Goal: Transaction & Acquisition: Purchase product/service

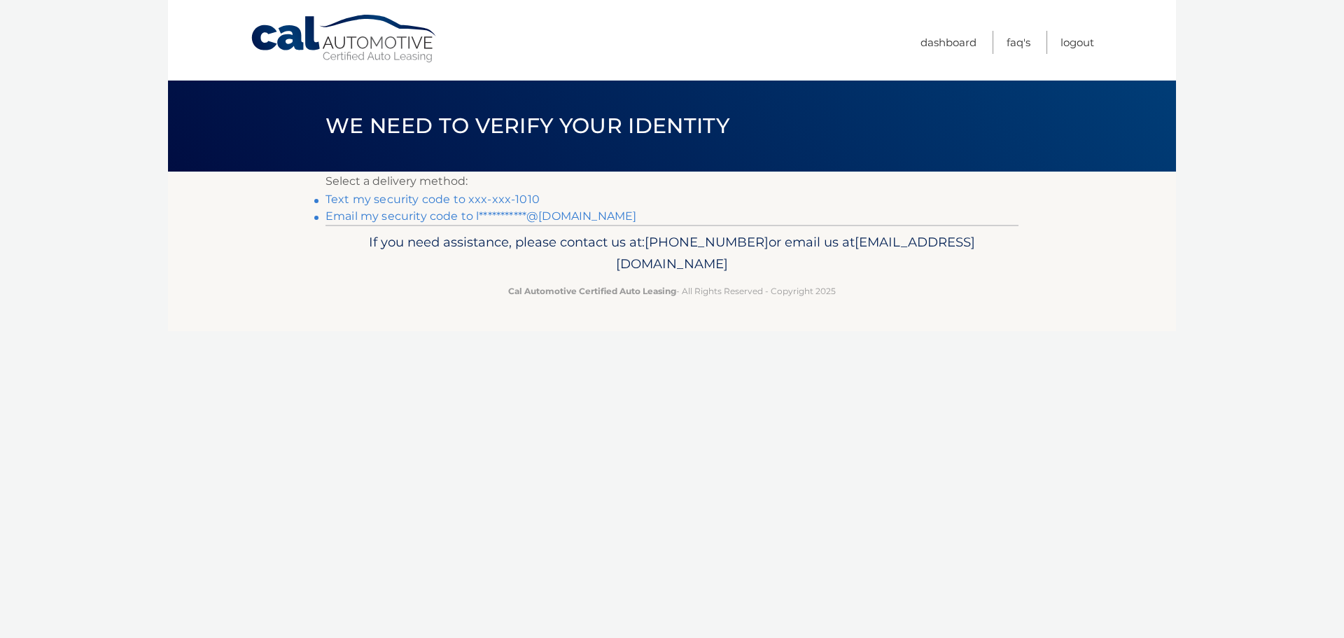
click at [457, 197] on link "Text my security code to xxx-xxx-1010" at bounding box center [433, 199] width 214 height 13
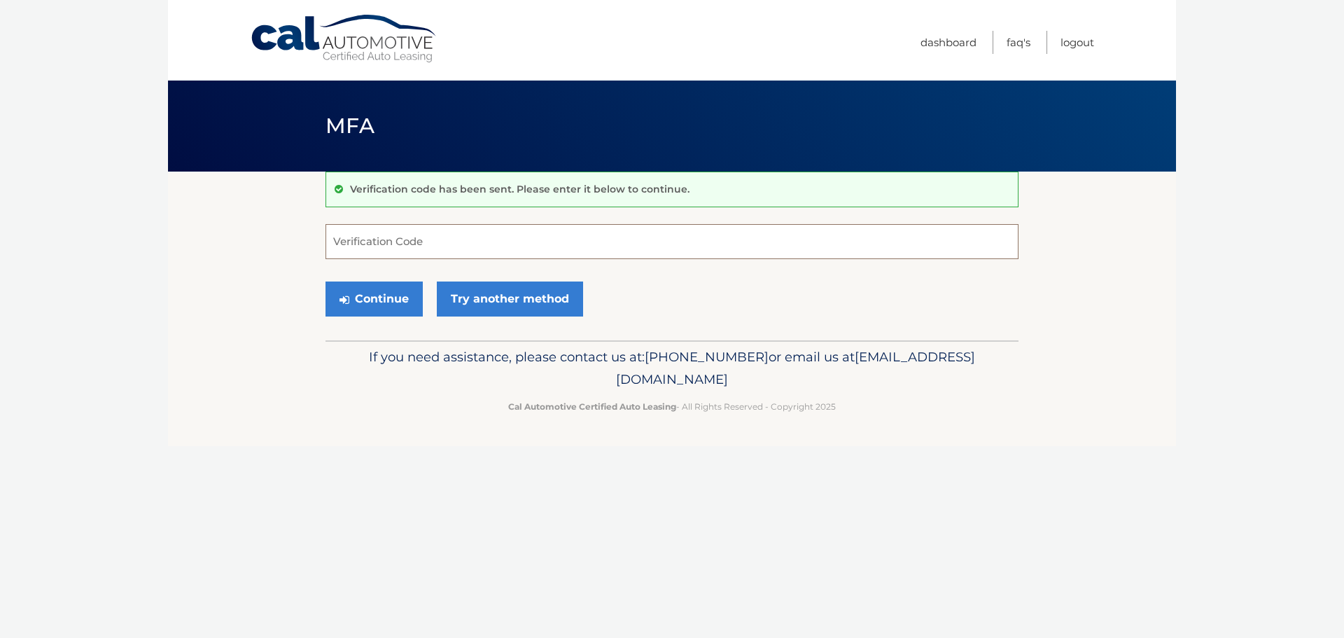
click at [432, 237] on input "Verification Code" at bounding box center [672, 241] width 693 height 35
click at [447, 237] on input "Verification Code" at bounding box center [672, 241] width 693 height 35
type input "203232"
click at [368, 296] on button "Continue" at bounding box center [374, 298] width 97 height 35
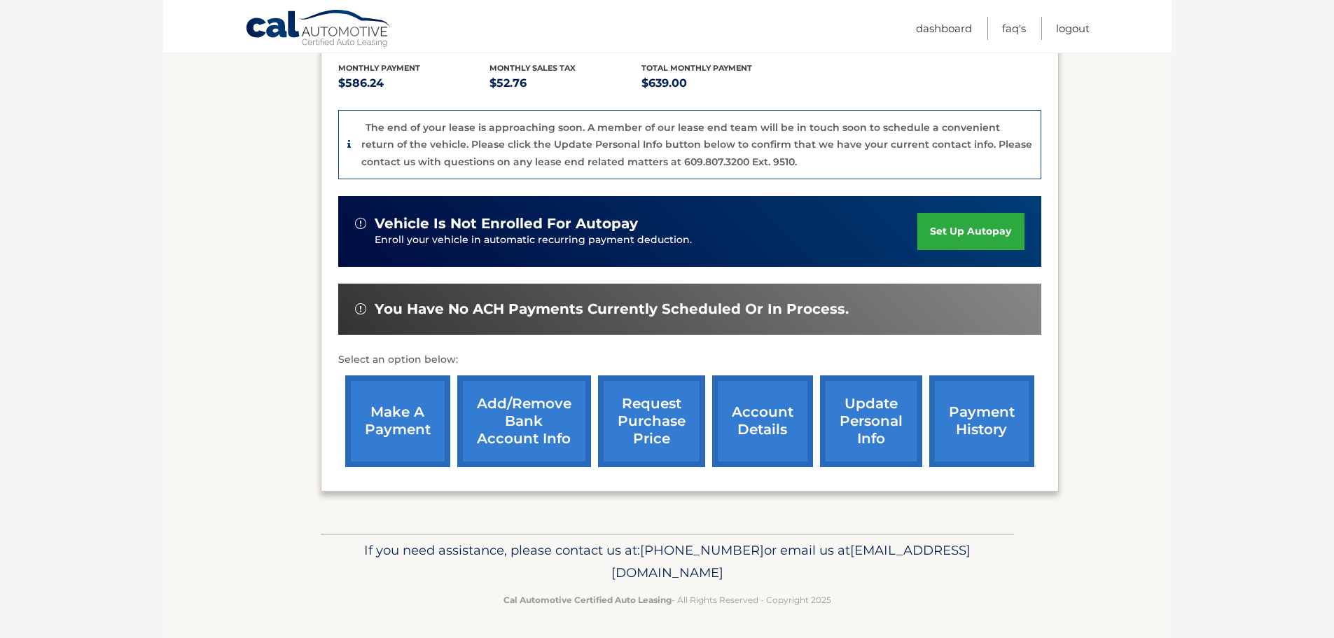
scroll to position [298, 0]
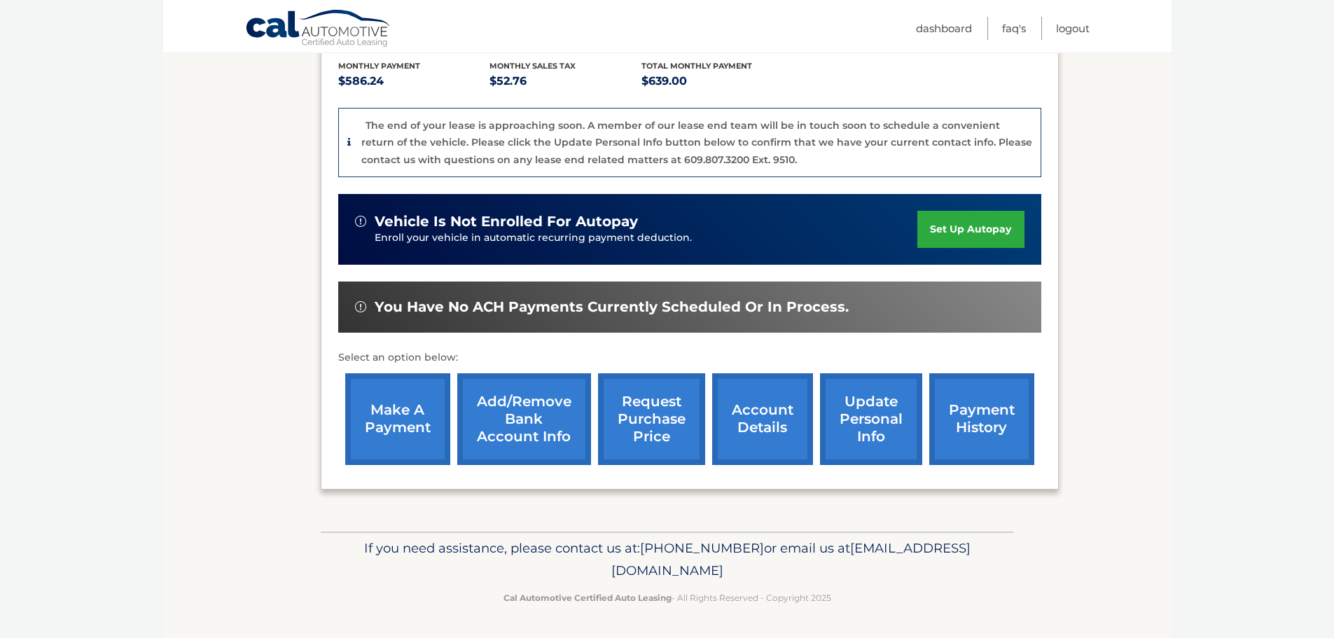
click at [413, 421] on link "make a payment" at bounding box center [397, 419] width 105 height 92
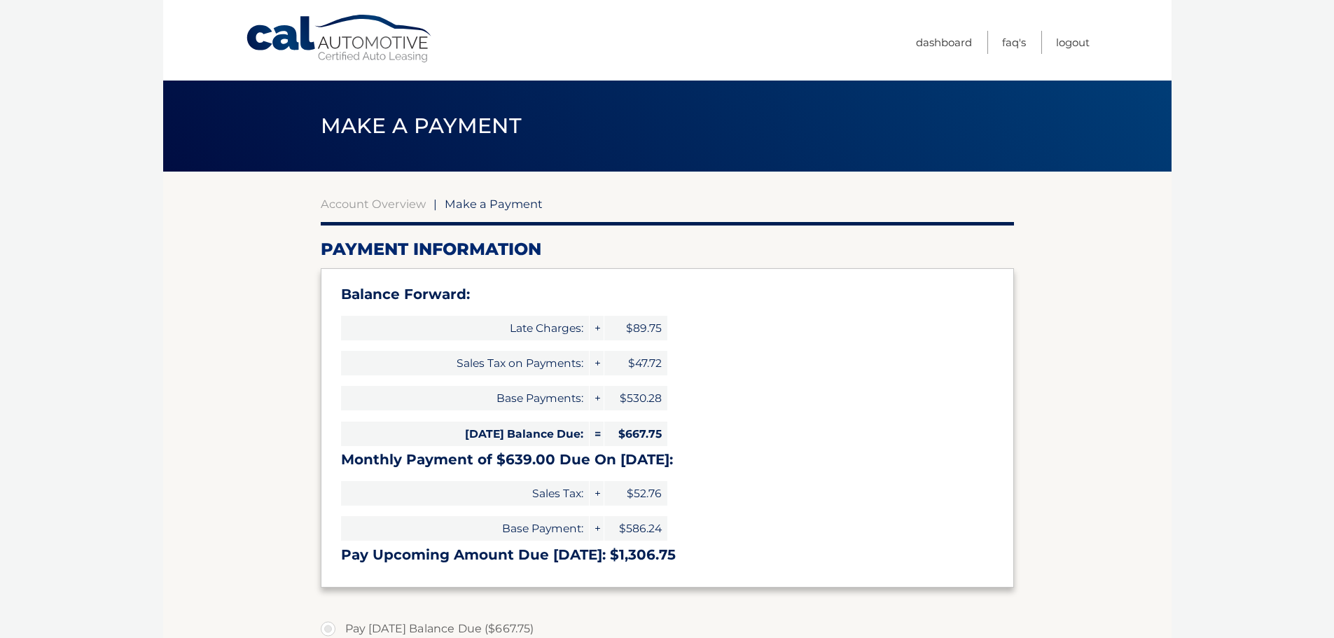
type input "1306.75"
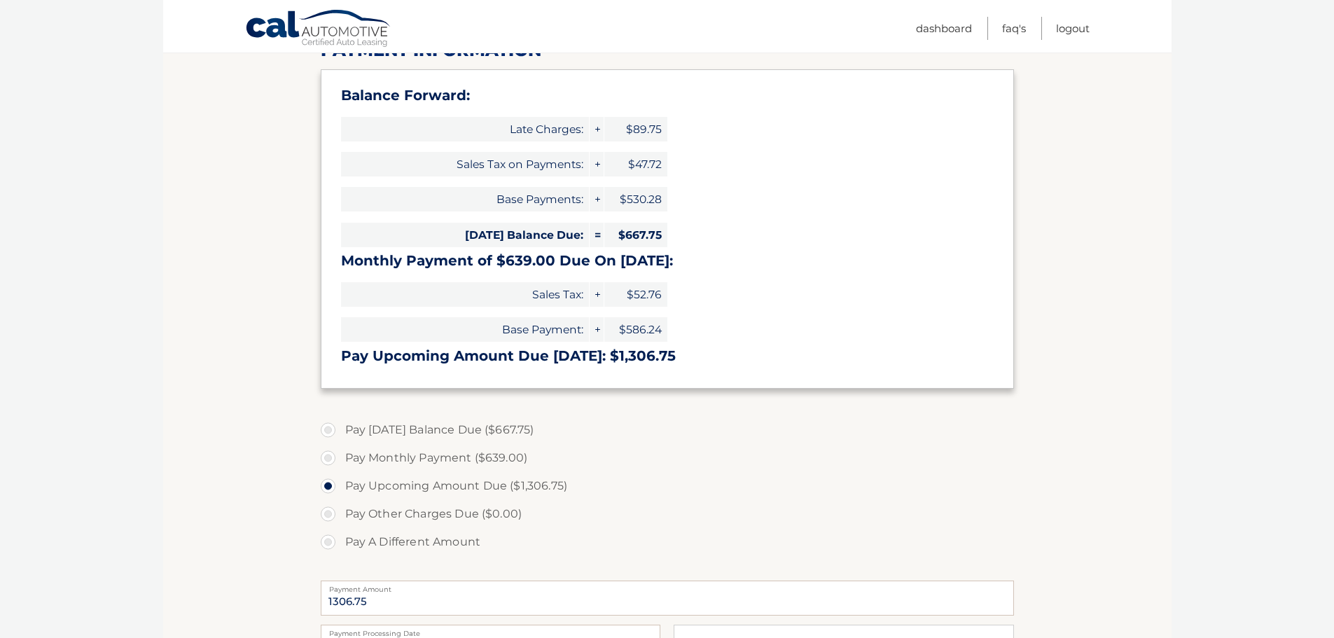
scroll to position [210, 0]
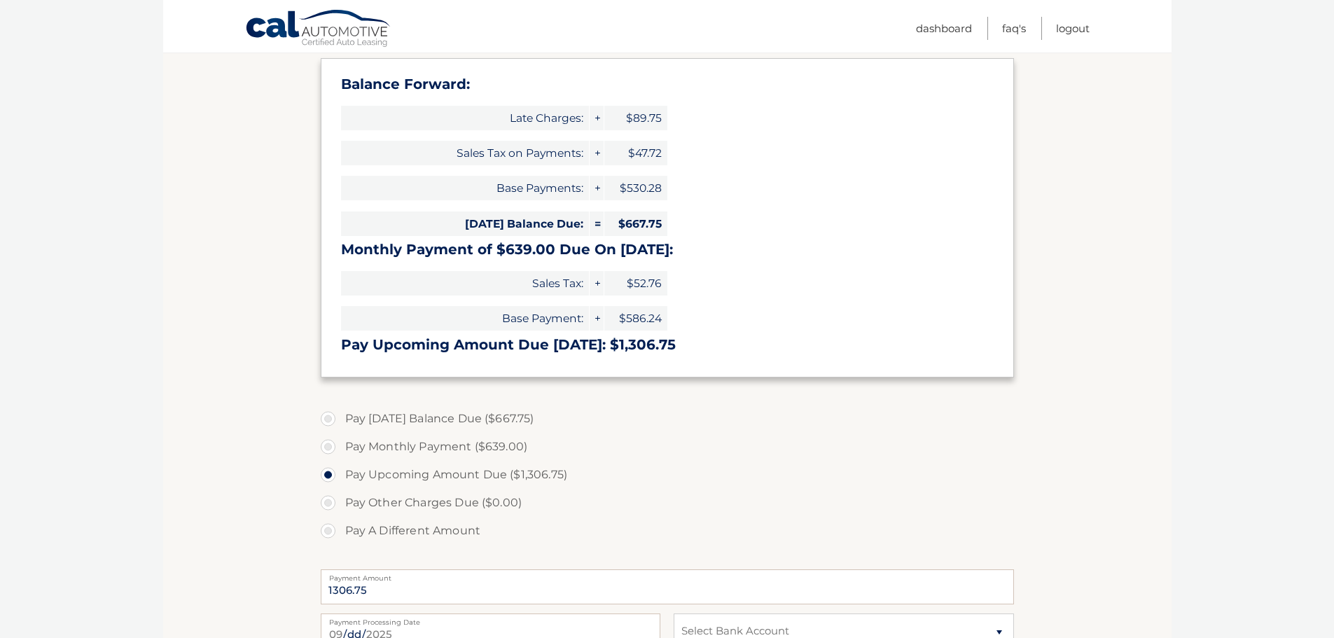
click at [394, 419] on label "Pay Today's Balance Due ($667.75)" at bounding box center [667, 419] width 693 height 28
click at [340, 419] on input "Pay Today's Balance Due ($667.75)" at bounding box center [333, 416] width 14 height 22
radio input "true"
type input "667.75"
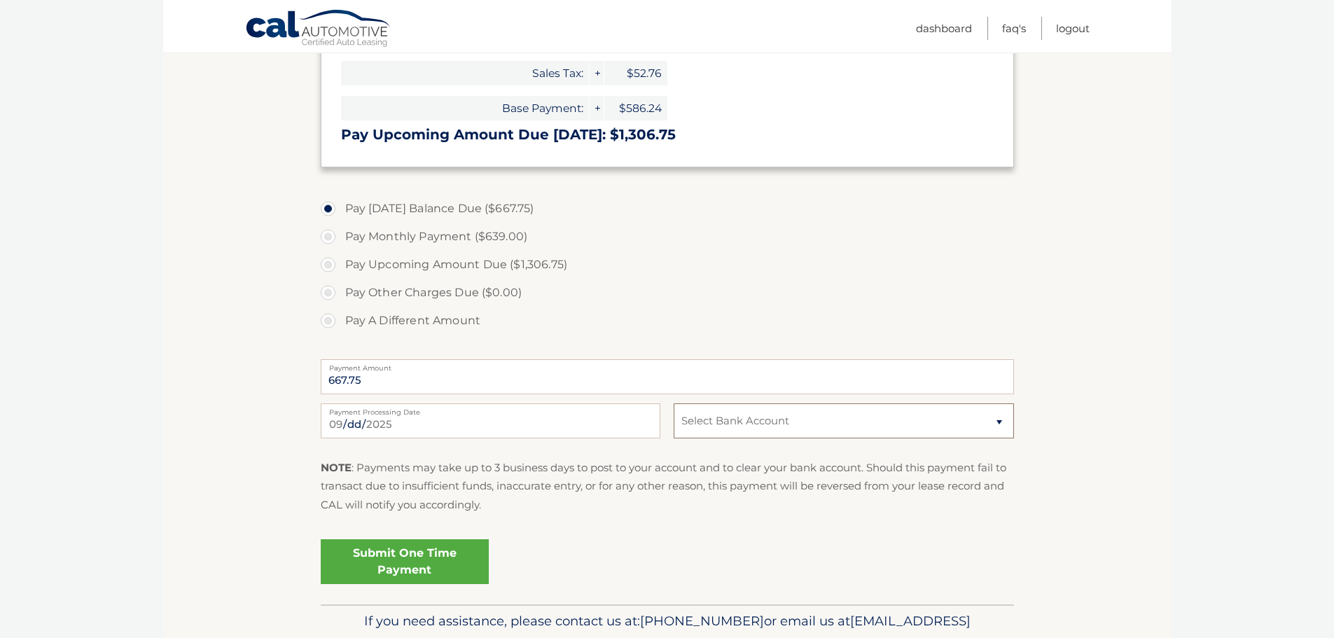
click at [728, 419] on select "Select Bank Account Checking TRUIST BANK *****8469 Checking PNCBANK, NATIONAL A…" at bounding box center [843, 420] width 340 height 35
select select "ZDA3Zjg2ZTAtOTJkMC00ZmRkLThiNDktNmM5ZmViNjcwMDVj"
click at [673, 403] on select "Select Bank Account Checking TRUIST BANK *****8469 Checking PNCBANK, NATIONAL A…" at bounding box center [843, 420] width 340 height 35
click at [442, 555] on link "Submit One Time Payment" at bounding box center [405, 561] width 168 height 45
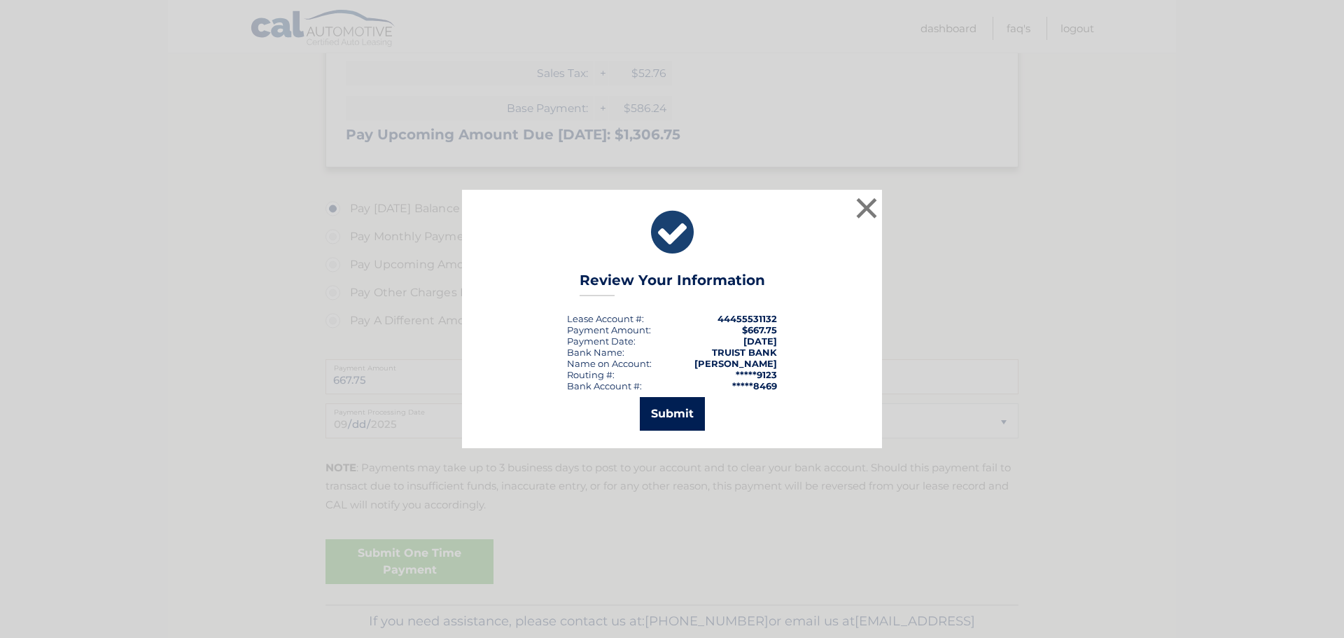
click at [669, 406] on button "Submit" at bounding box center [672, 414] width 65 height 34
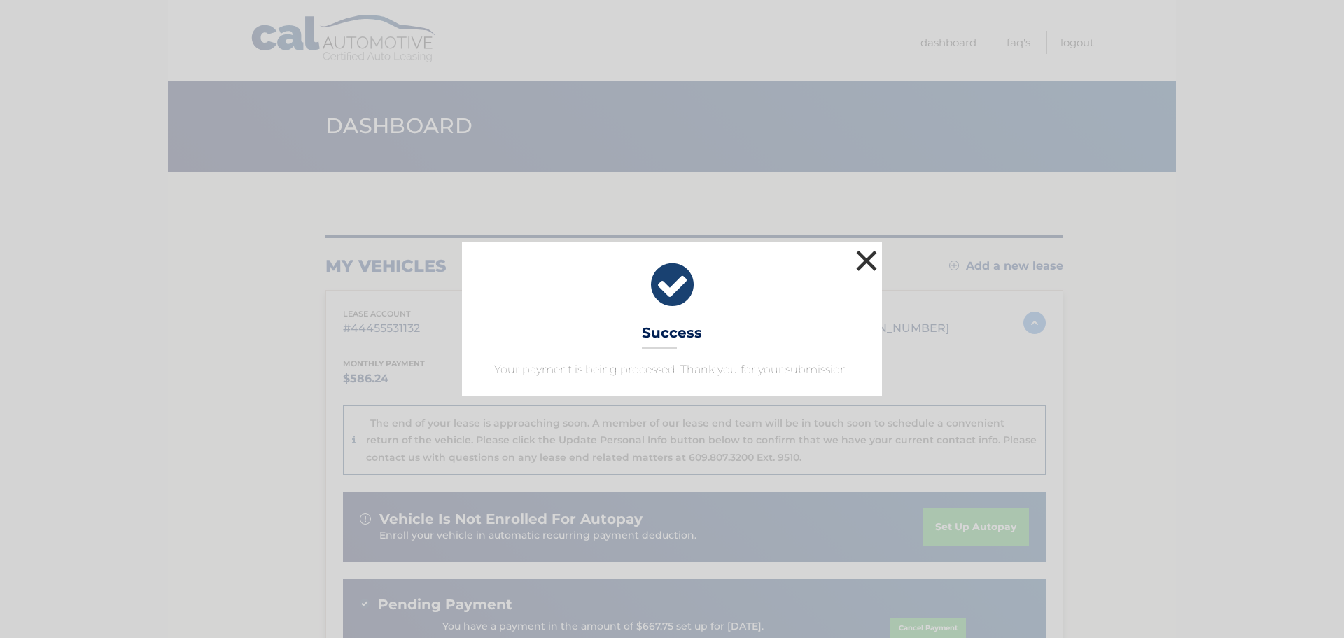
click at [864, 267] on button "×" at bounding box center [867, 260] width 28 height 28
